Goal: Find contact information: Find contact information

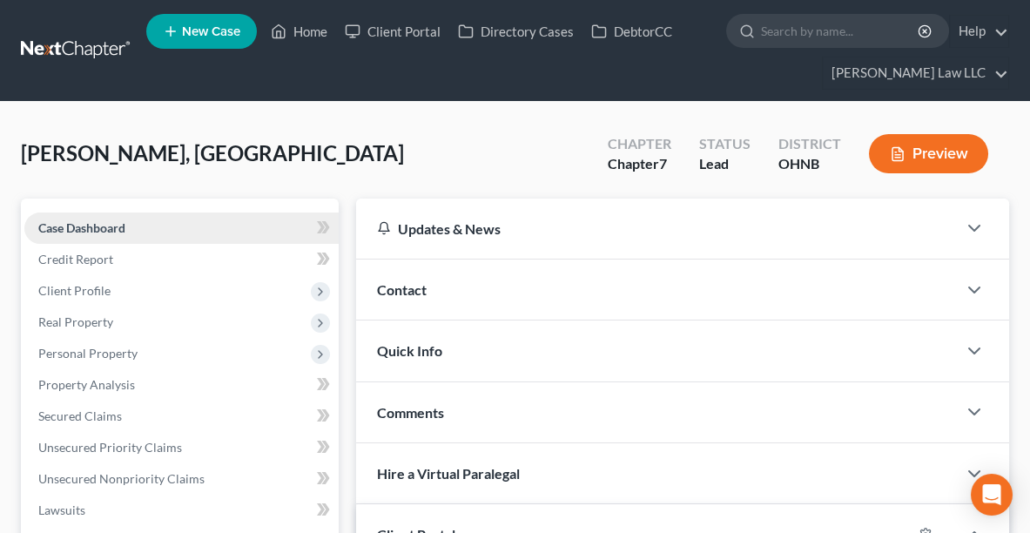
click at [61, 226] on span "Case Dashboard" at bounding box center [81, 227] width 87 height 15
click at [421, 293] on span "Contact" at bounding box center [402, 289] width 50 height 17
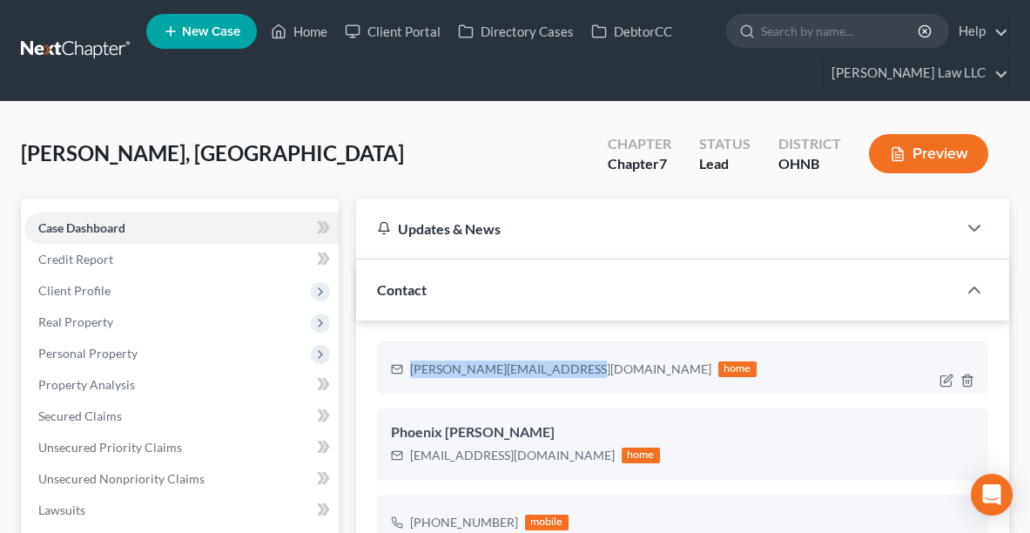
drag, startPoint x: 570, startPoint y: 371, endPoint x: 410, endPoint y: 373, distance: 159.4
click at [410, 373] on div "[PERSON_NAME][EMAIL_ADDRESS][DOMAIN_NAME]" at bounding box center [560, 369] width 301 height 17
copy div "[PERSON_NAME][EMAIL_ADDRESS][DOMAIN_NAME]"
